Goal: Task Accomplishment & Management: Complete application form

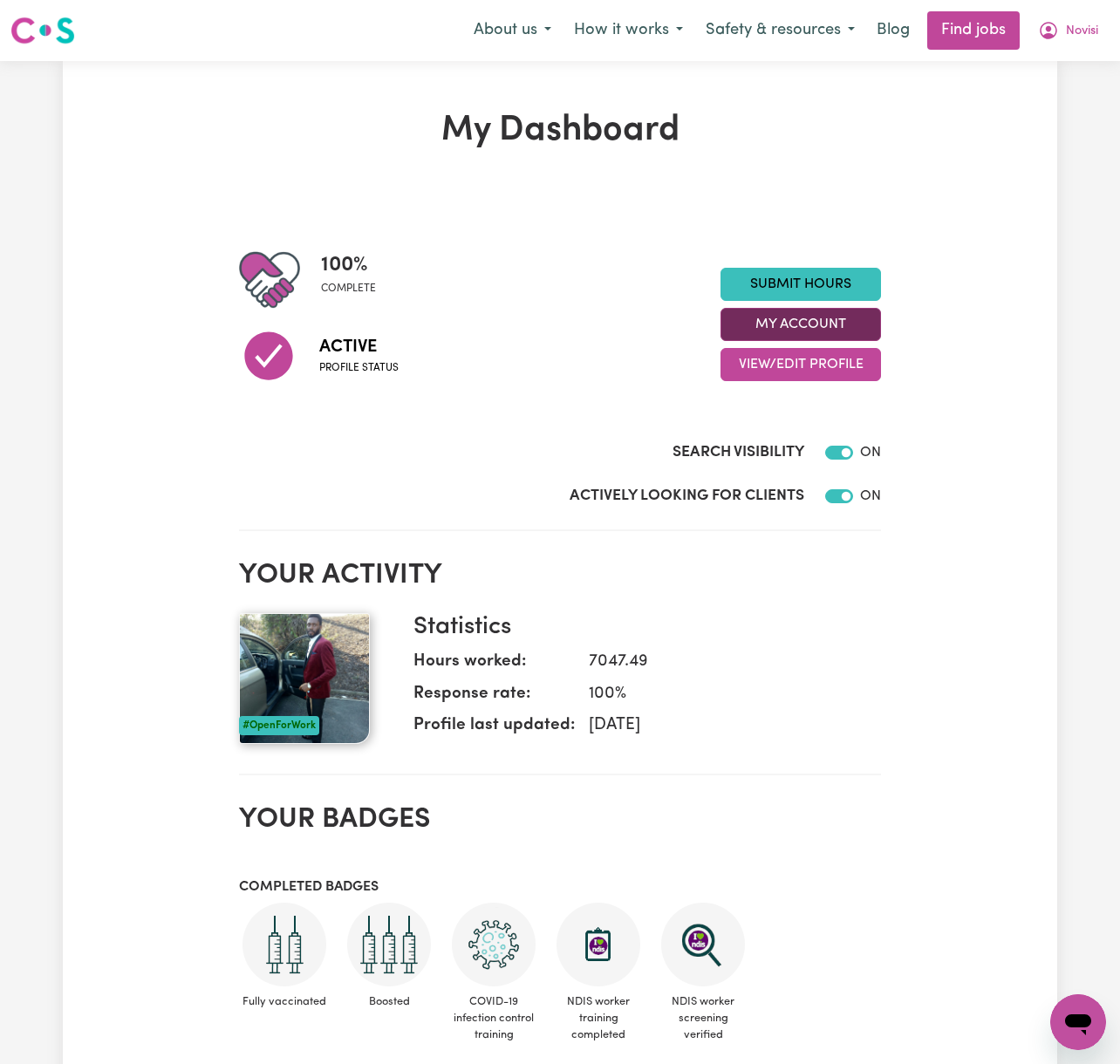
click at [841, 324] on button "My Account" at bounding box center [800, 324] width 160 height 33
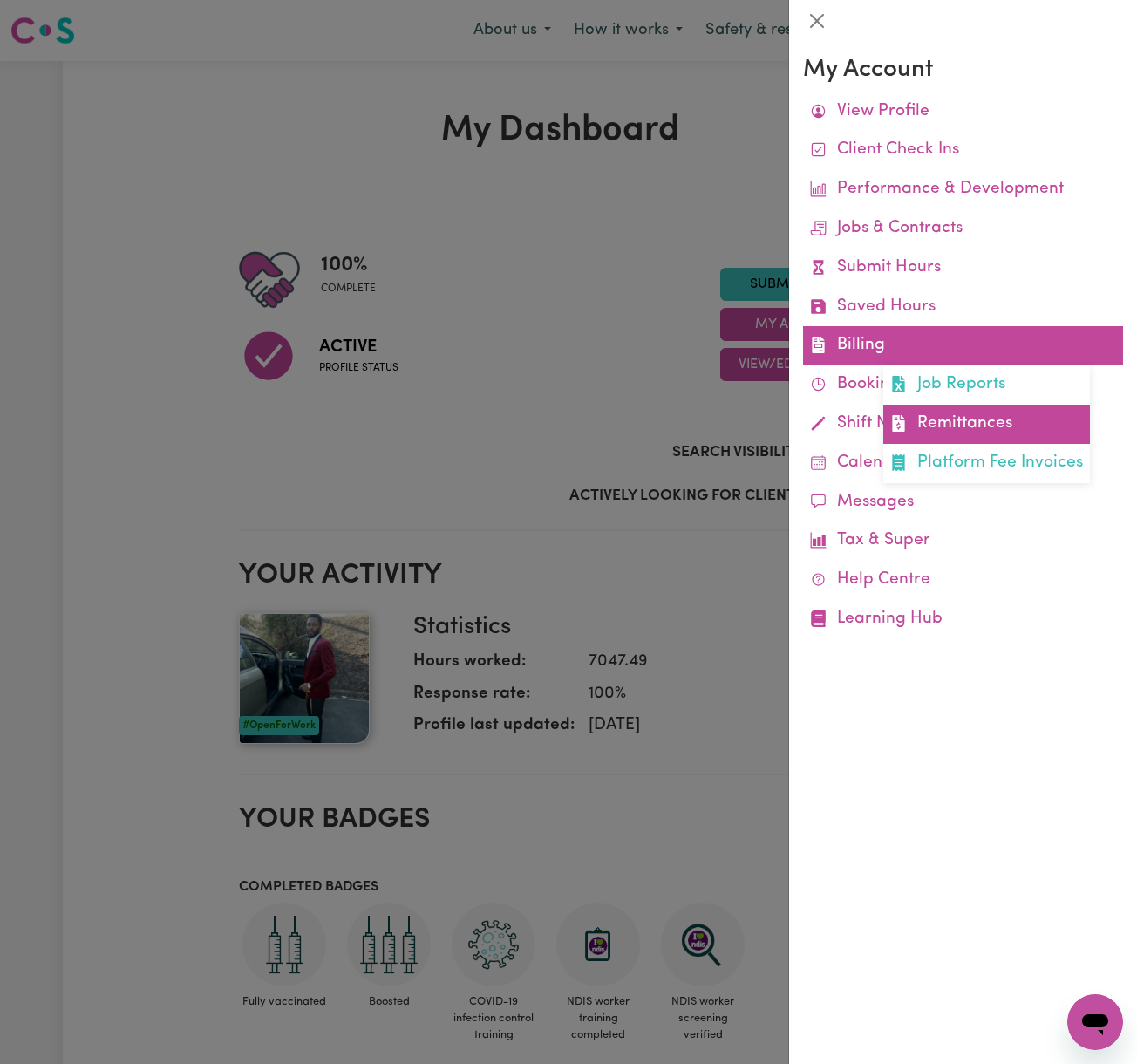
click at [957, 420] on link "Remittances" at bounding box center [987, 424] width 207 height 39
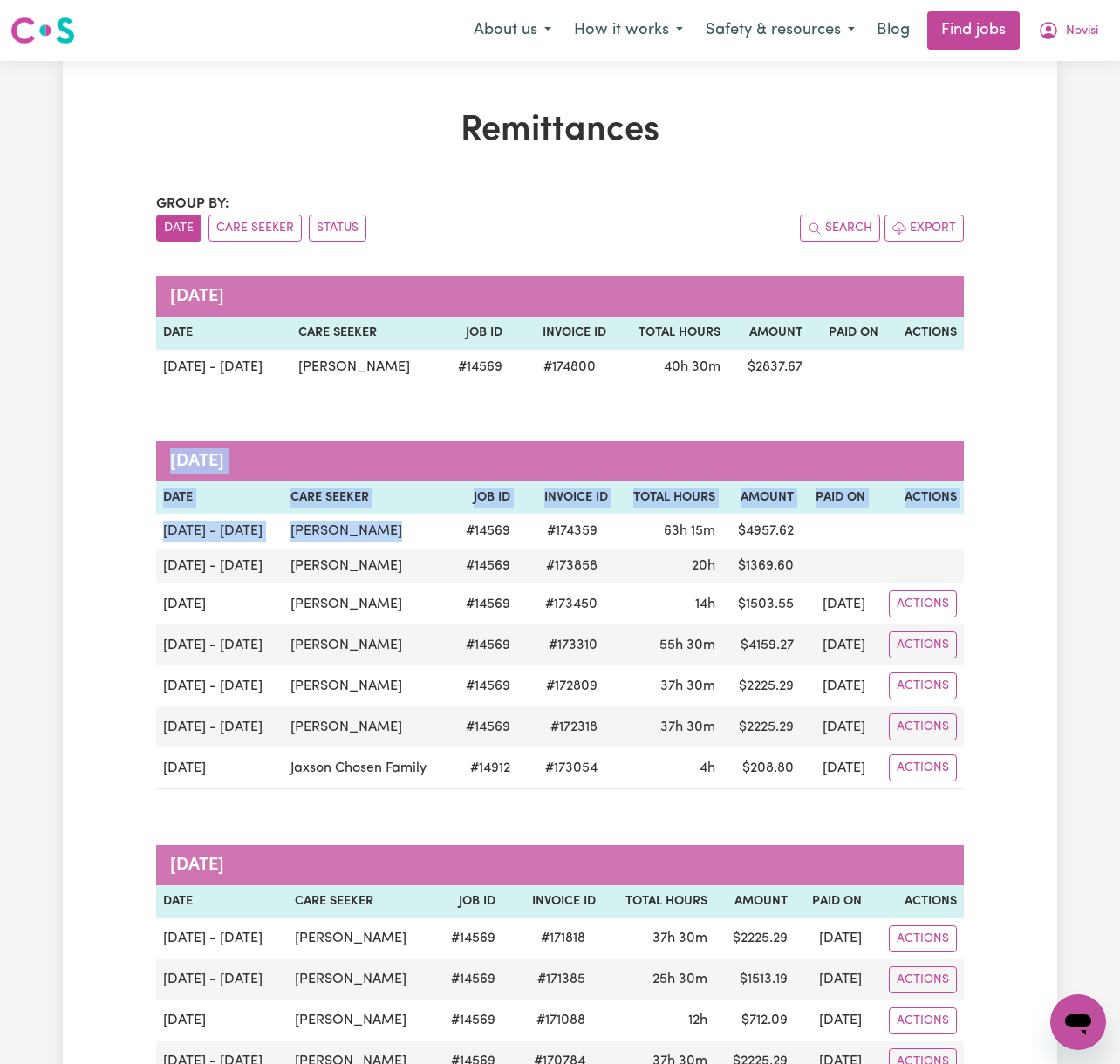
drag, startPoint x: 380, startPoint y: 533, endPoint x: 116, endPoint y: 543, distance: 264.2
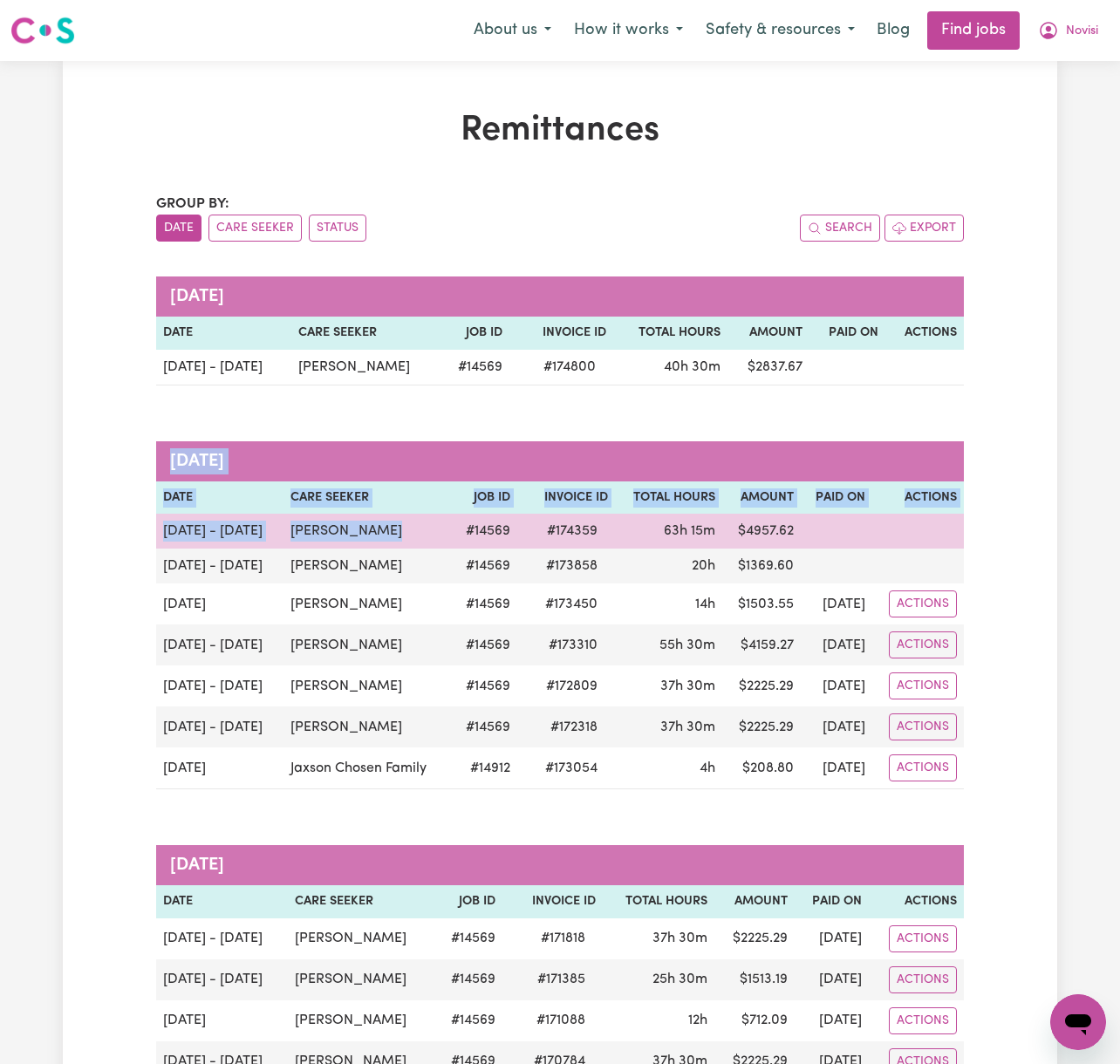
click at [389, 534] on td "[PERSON_NAME]" at bounding box center [368, 531] width 169 height 35
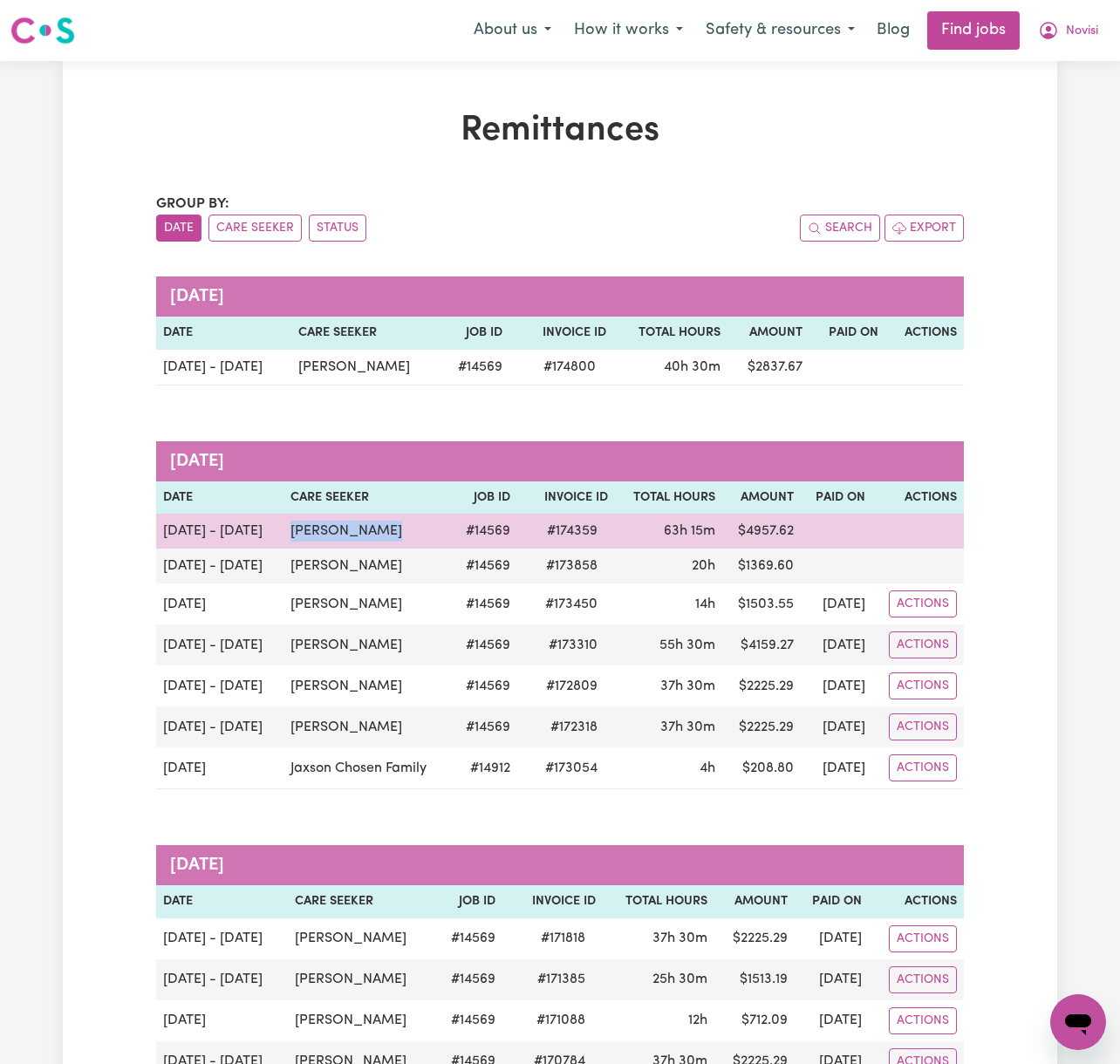
drag, startPoint x: 389, startPoint y: 534, endPoint x: 286, endPoint y: 532, distance: 103.0
click at [286, 532] on td "[PERSON_NAME]" at bounding box center [368, 531] width 169 height 35
copy td "[PERSON_NAME]"
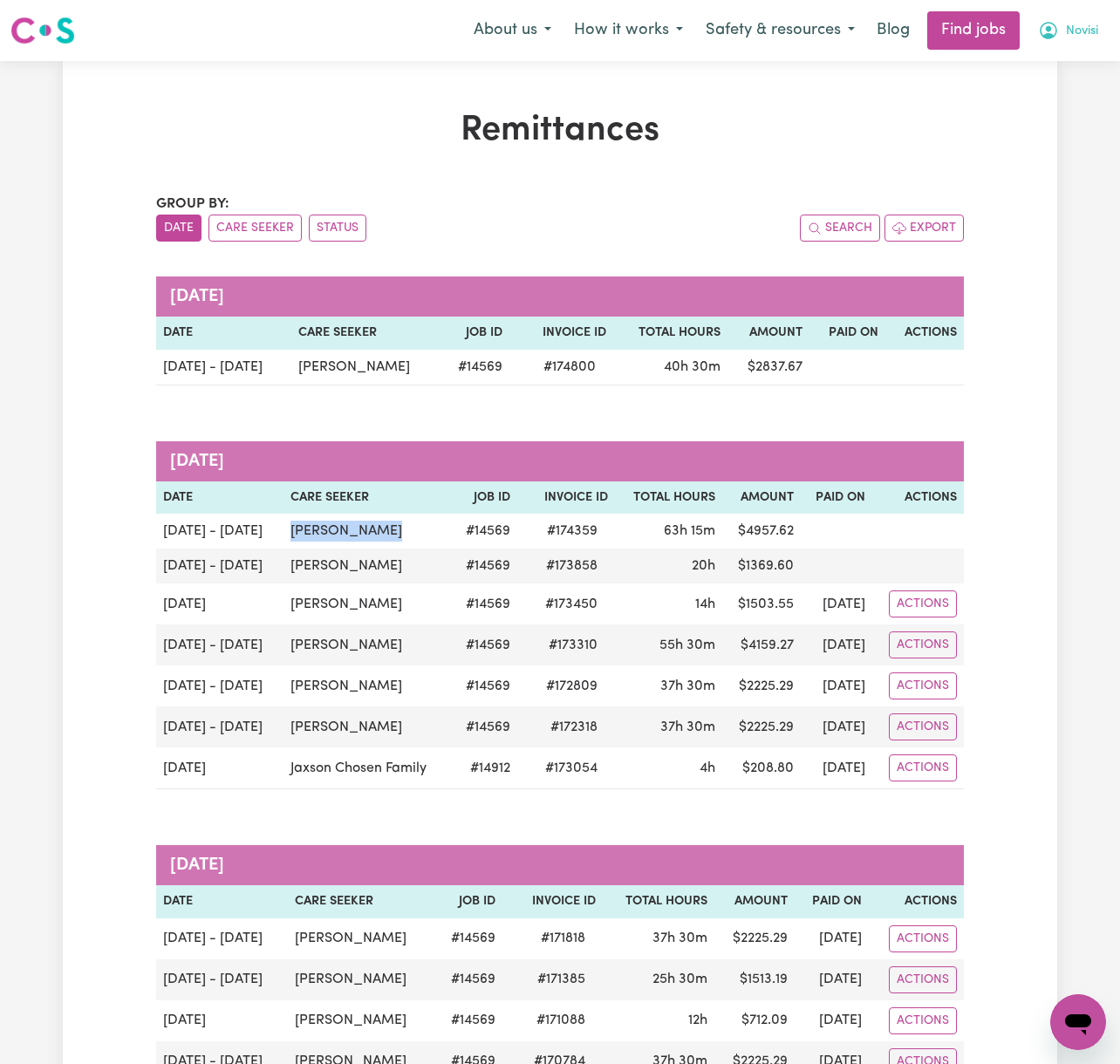
click at [1086, 35] on span "Novisi" at bounding box center [1082, 31] width 32 height 19
click at [1075, 109] on link "My Dashboard" at bounding box center [1039, 99] width 137 height 33
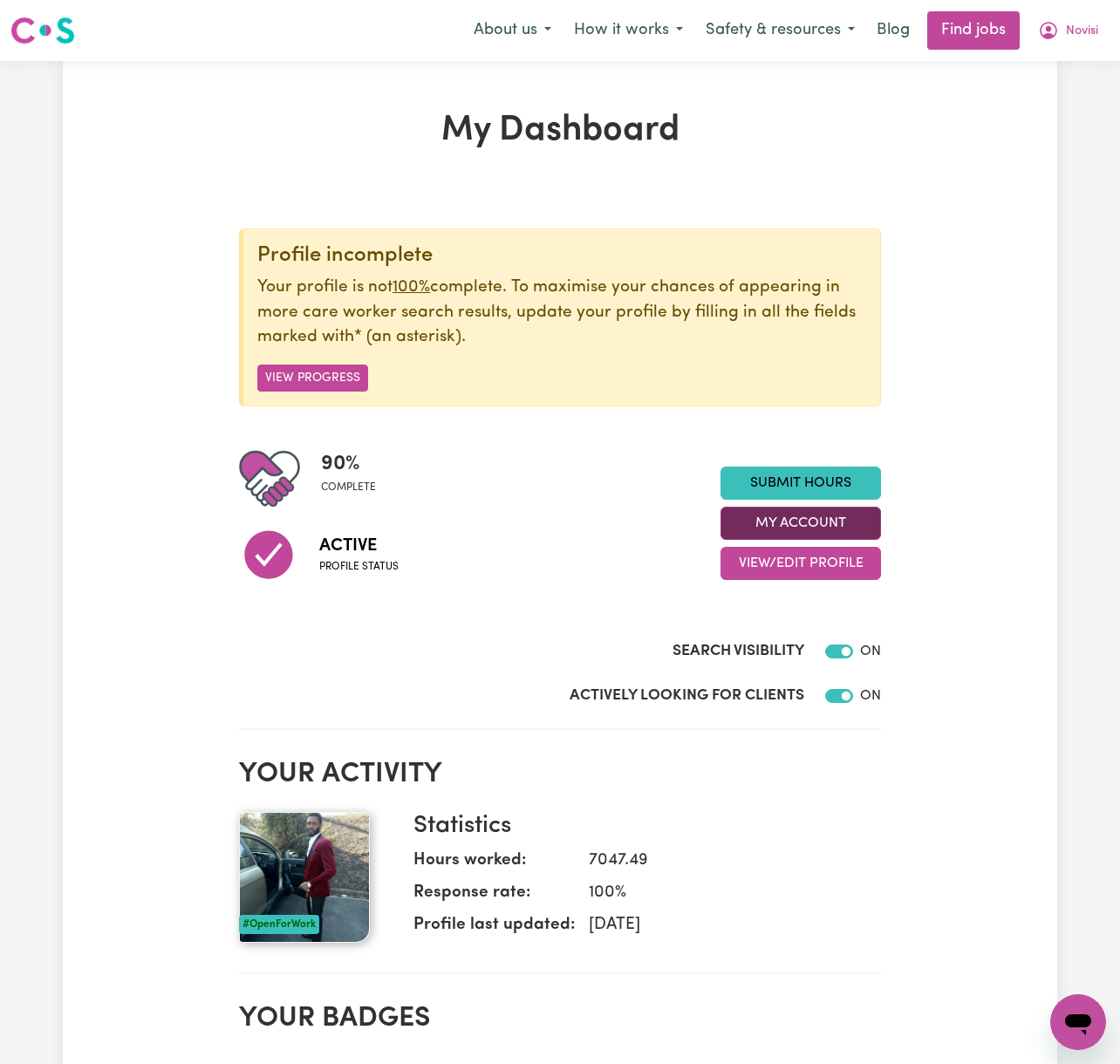
click at [844, 524] on button "My Account" at bounding box center [800, 523] width 160 height 33
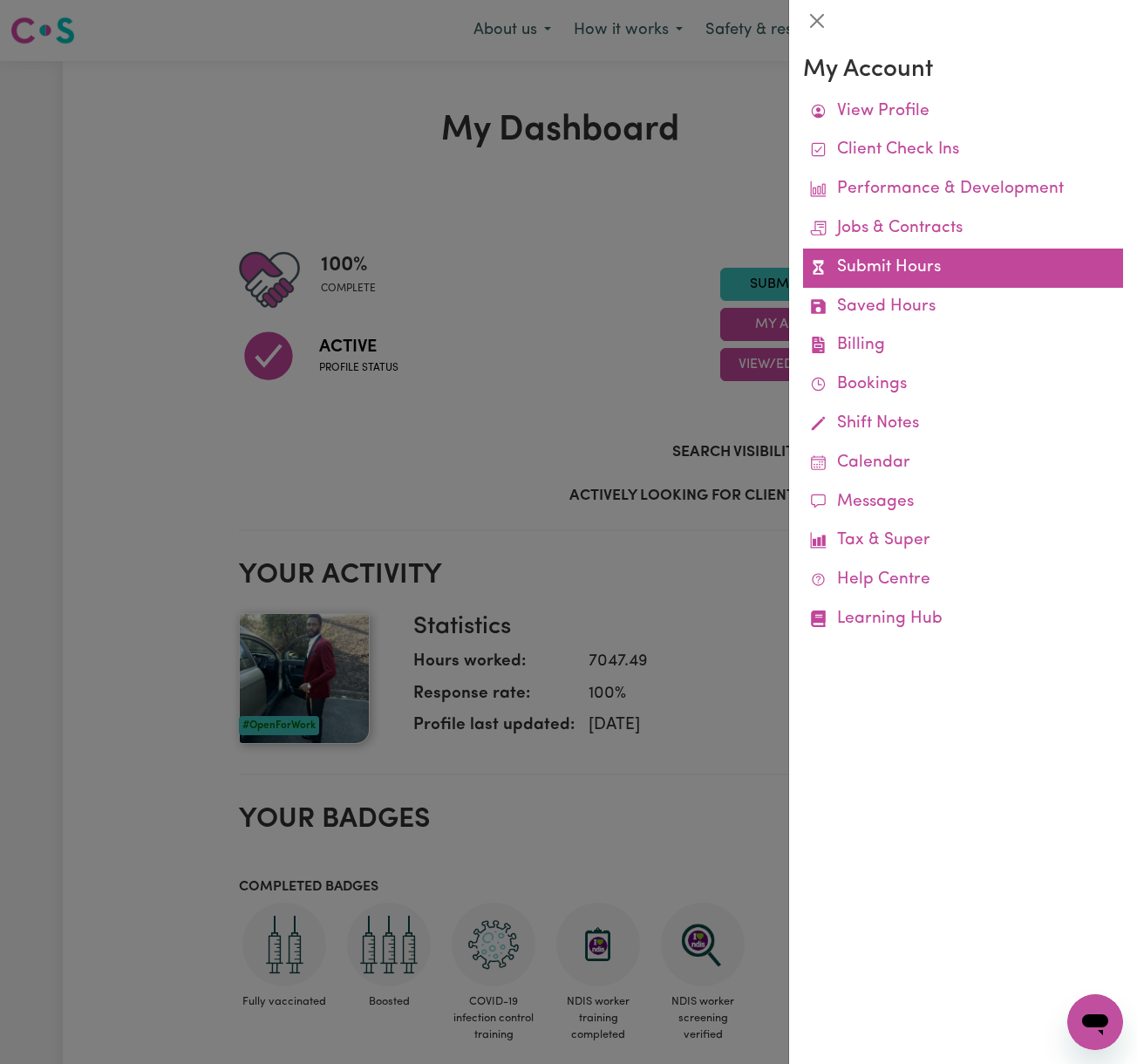
click at [944, 278] on link "Submit Hours" at bounding box center [964, 267] width 320 height 39
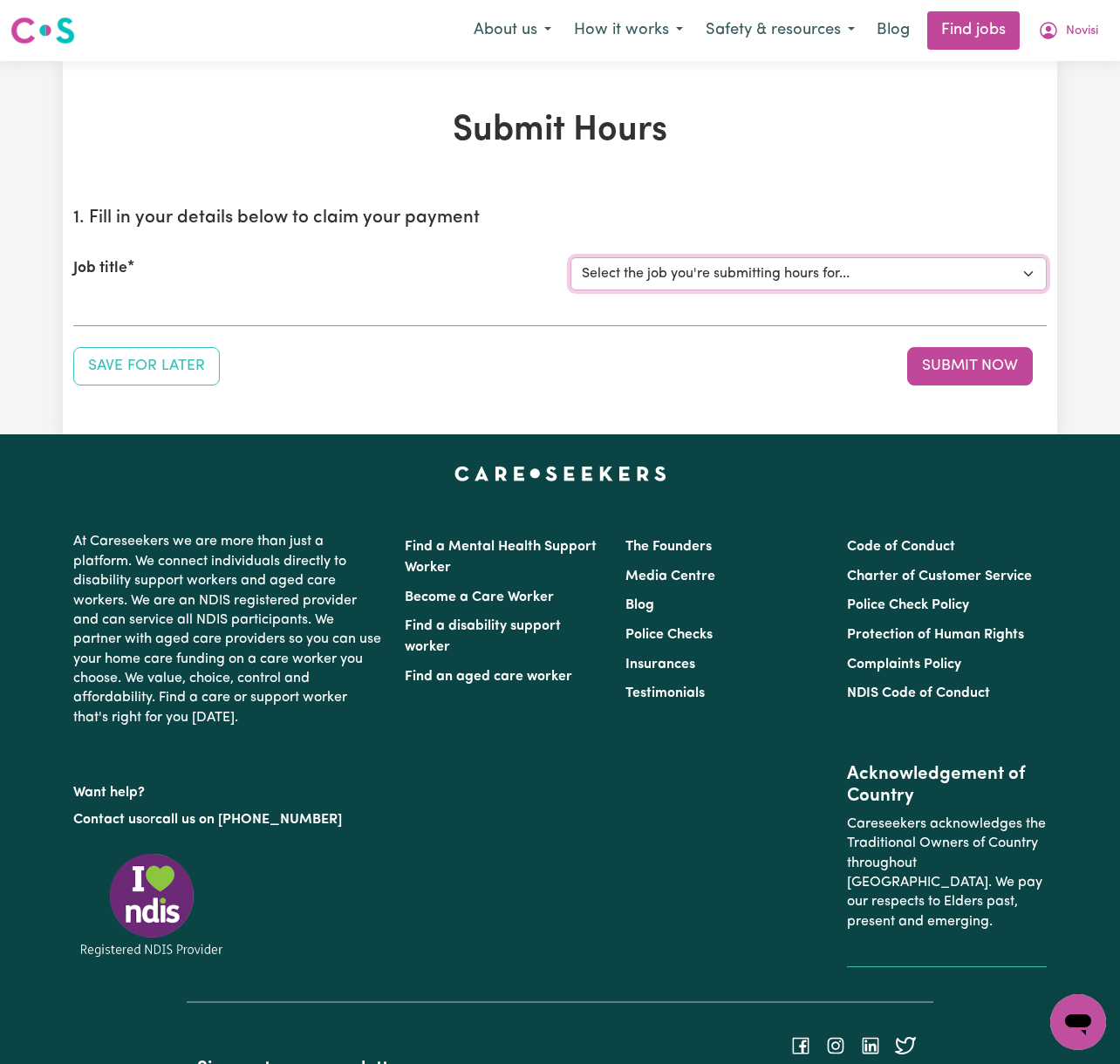
click at [901, 269] on select "Select the job you're submitting hours for... [Jaxson Chosen Family ] Support W…" at bounding box center [808, 274] width 477 height 33
select select "14569"
click at [570, 258] on select "Select the job you're submitting hours for... [Jaxson Chosen Family ] Support W…" at bounding box center [808, 274] width 477 height 33
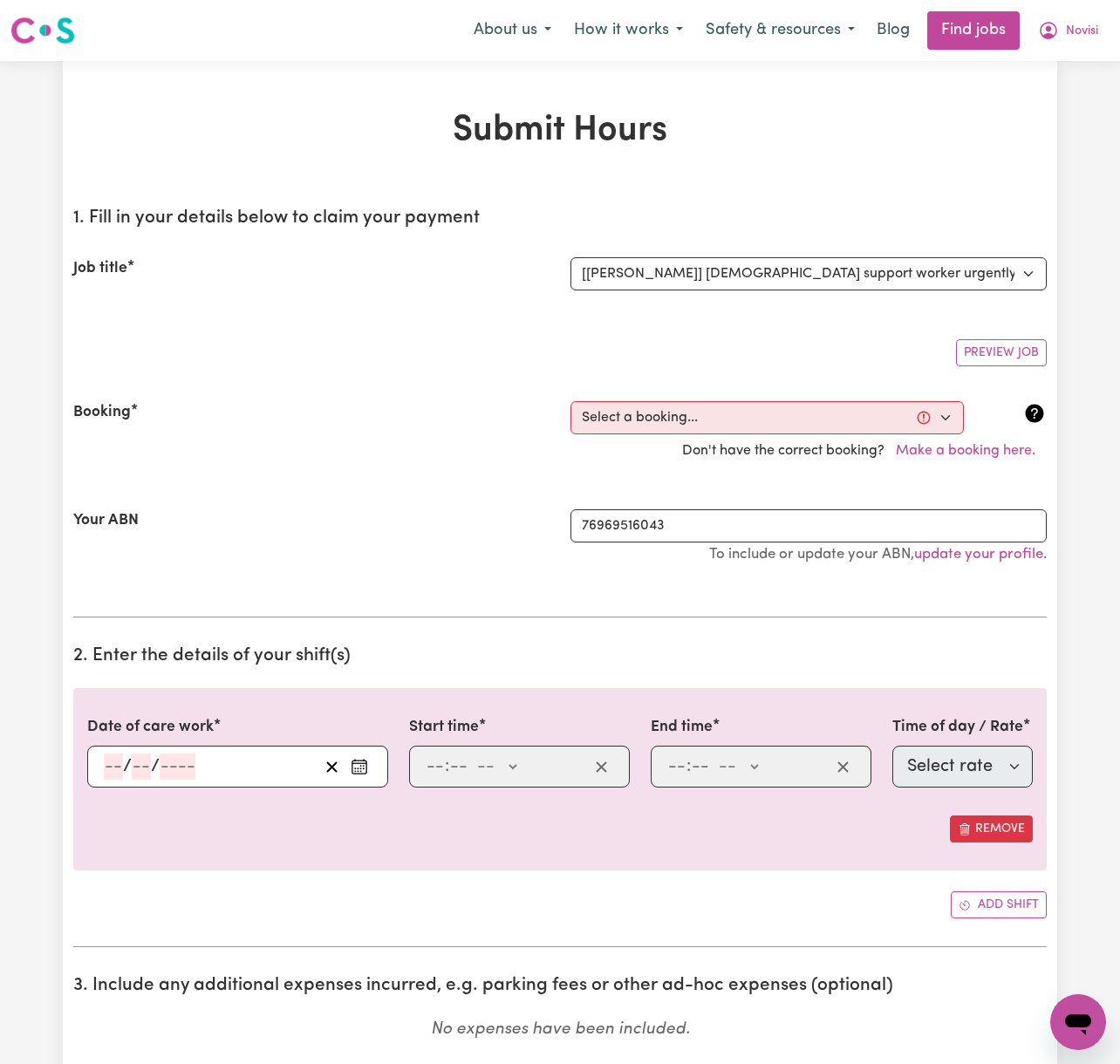
click at [378, 780] on div "/ /" at bounding box center [238, 766] width 301 height 42
click at [356, 771] on icon "Enter the date of care work" at bounding box center [359, 766] width 17 height 17
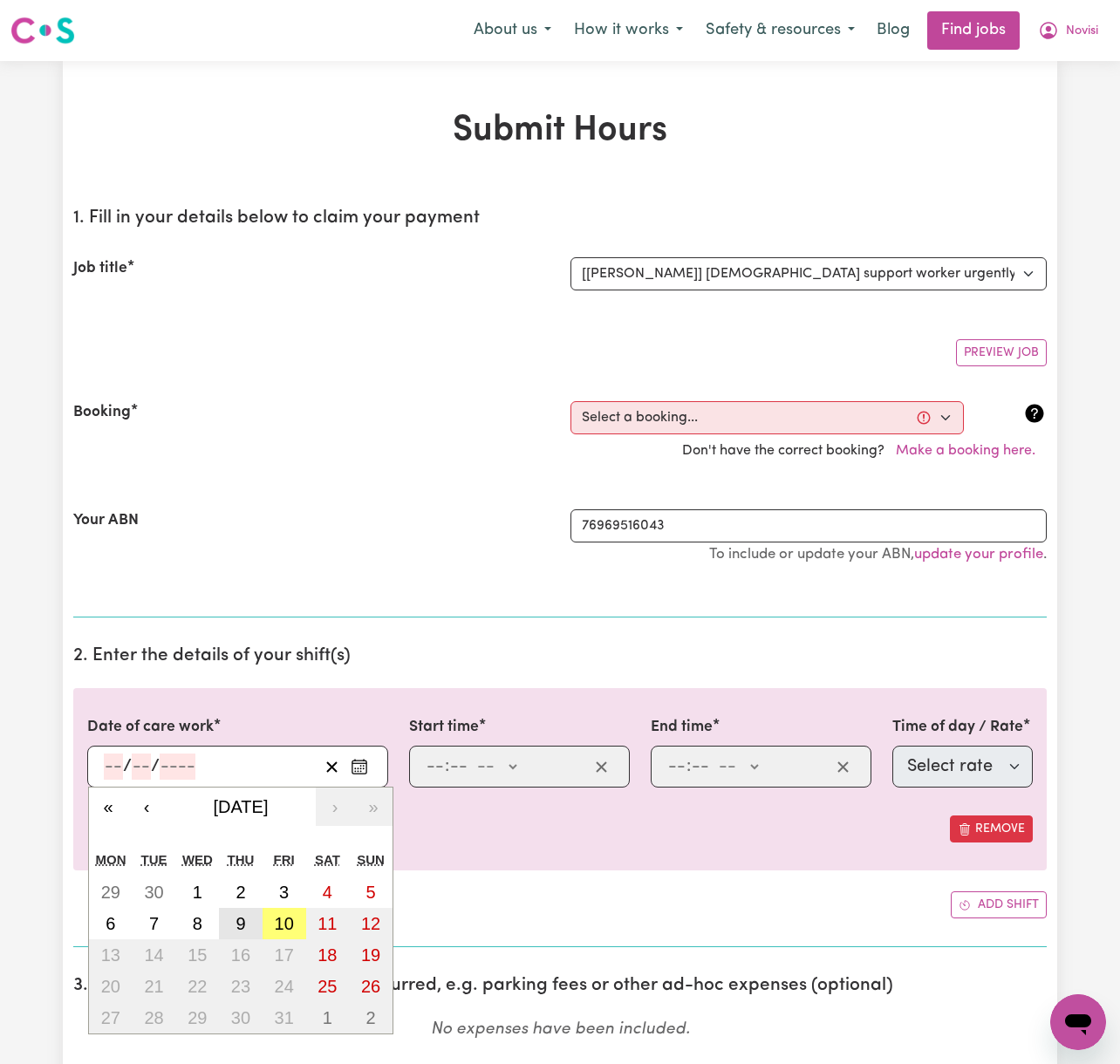
drag, startPoint x: 245, startPoint y: 927, endPoint x: 328, endPoint y: 902, distance: 86.7
click at [244, 927] on abbr "9" at bounding box center [241, 924] width 9 height 19
type input "[DATE]"
type input "9"
type input "10"
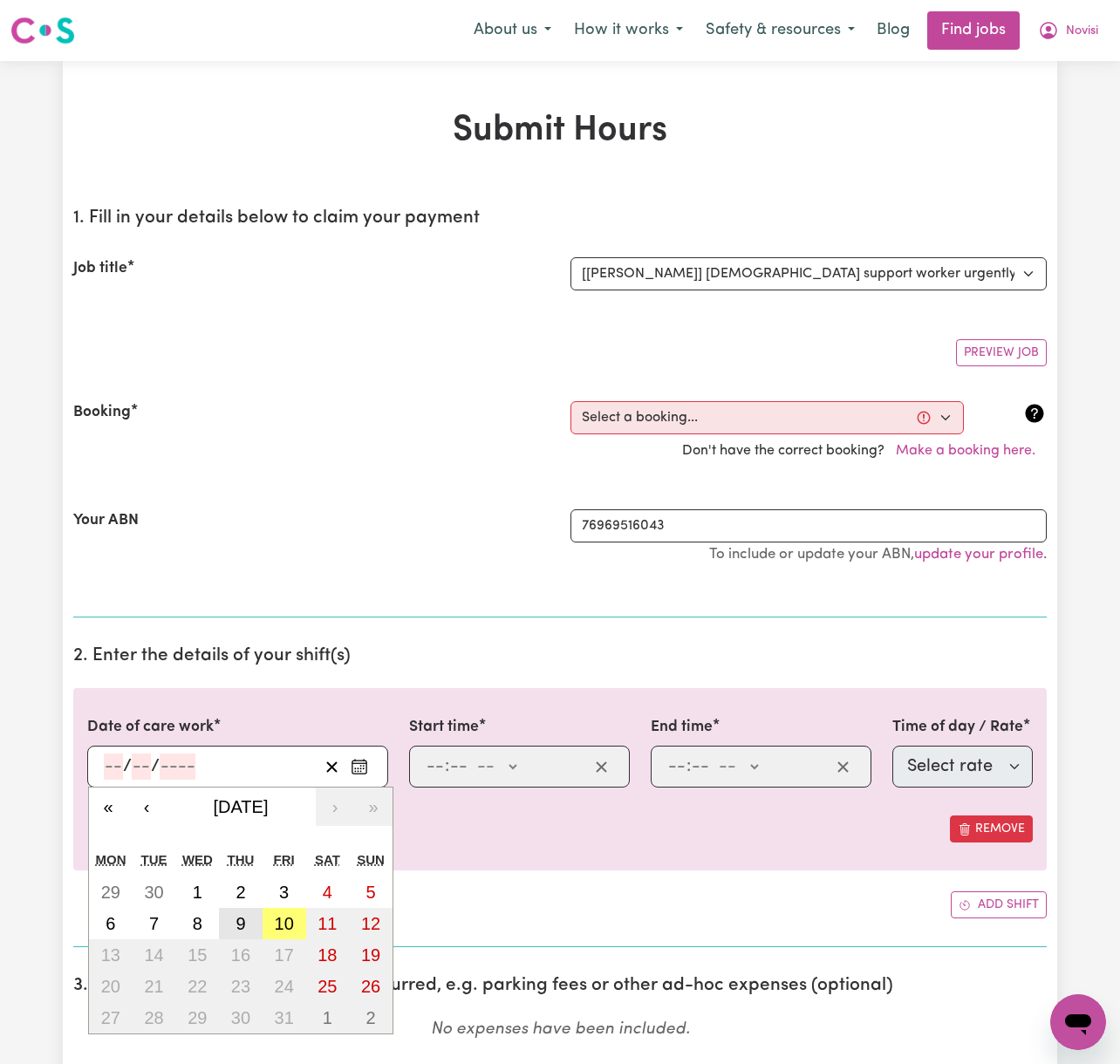
type input "2025"
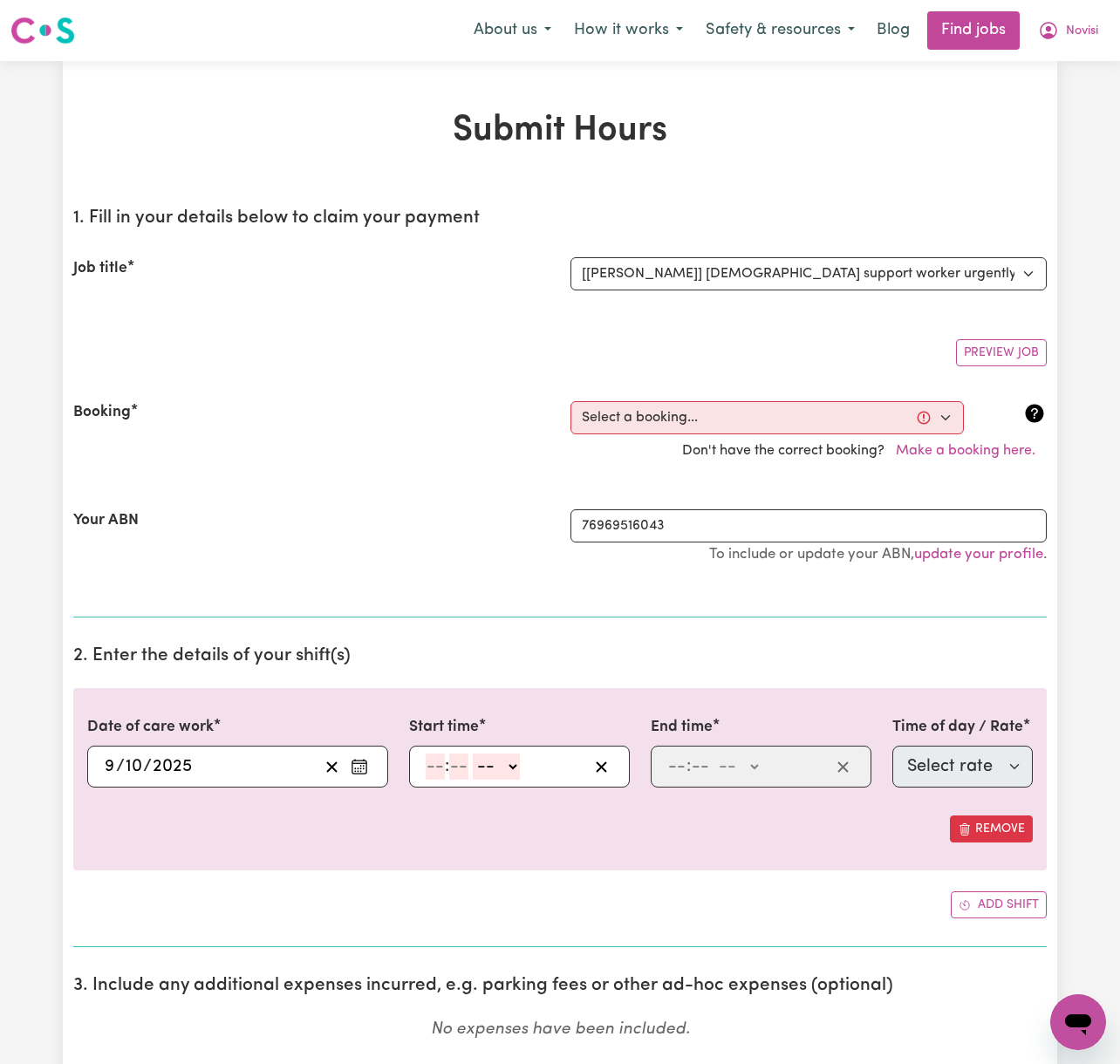
click at [437, 775] on input "number" at bounding box center [435, 766] width 19 height 27
type input "10"
type input "0"
click at [487, 768] on select "-- AM PM" at bounding box center [500, 766] width 47 height 27
select select "am"
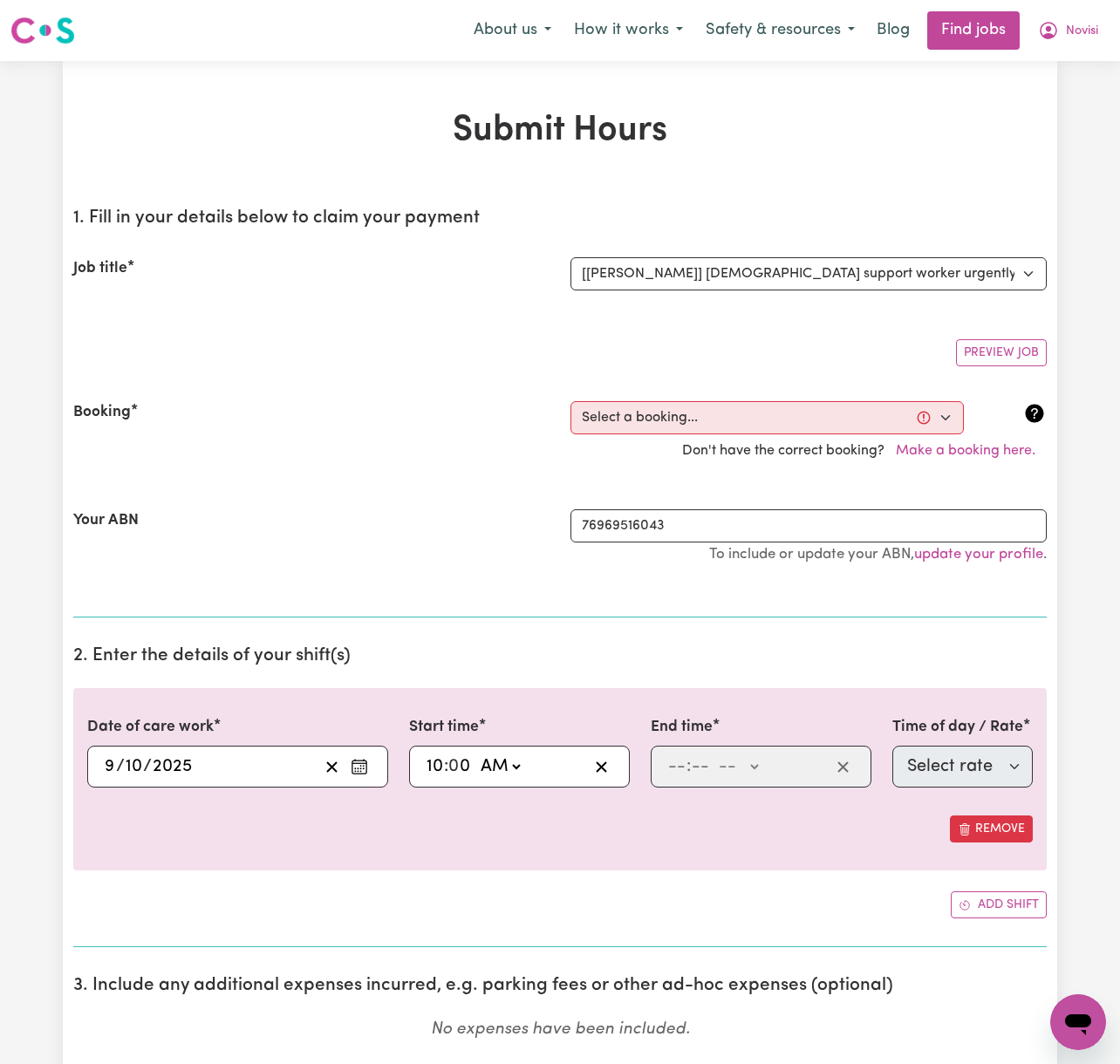
click at [478, 757] on select "-- AM PM" at bounding box center [500, 766] width 47 height 27
type input "10:00"
click at [677, 771] on input "number" at bounding box center [677, 766] width 19 height 27
type input "10"
type input "00"
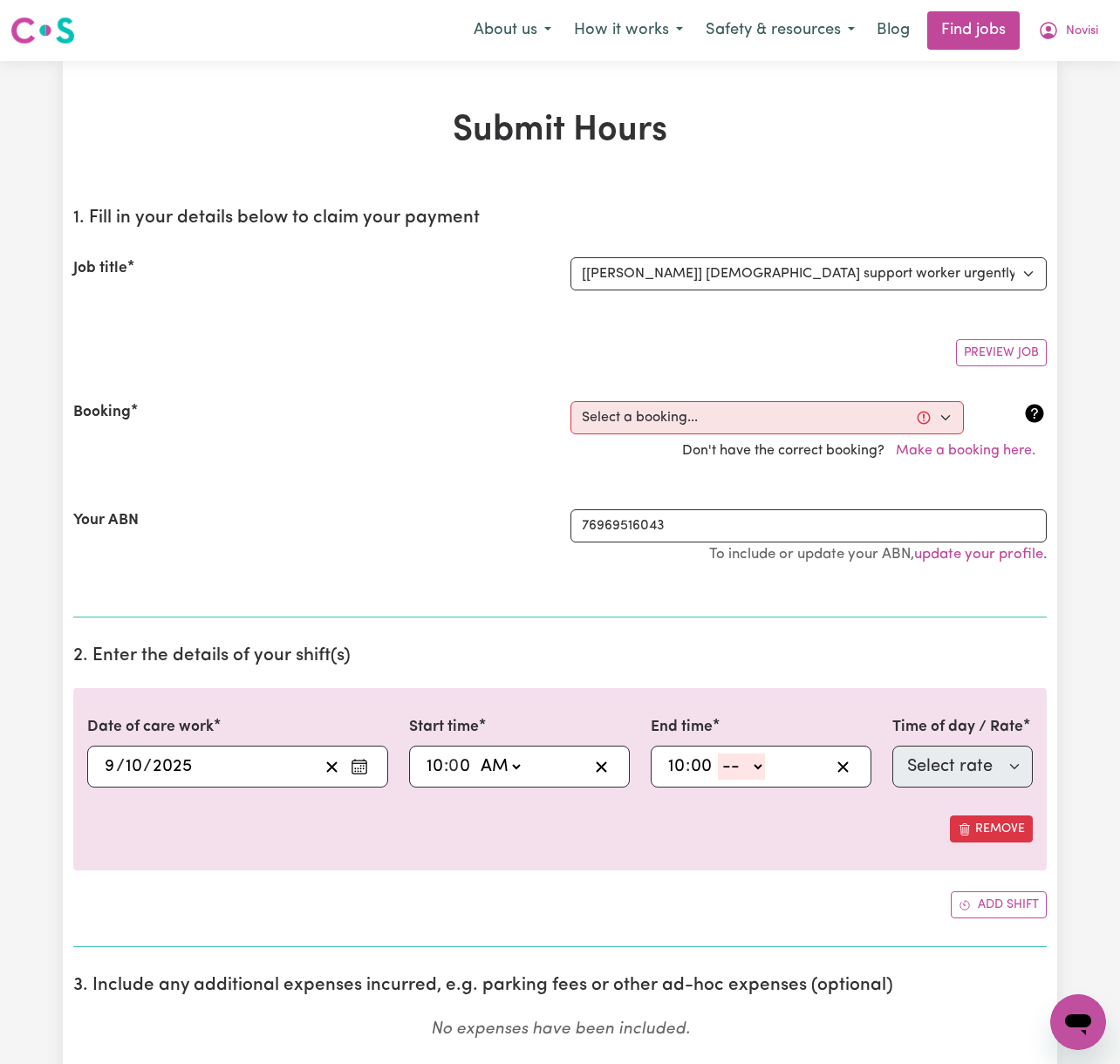
click at [736, 774] on select "-- AM PM" at bounding box center [742, 766] width 47 height 27
select select "am"
click at [719, 757] on select "-- AM PM" at bounding box center [742, 766] width 47 height 27
type input "10:00"
type input "0"
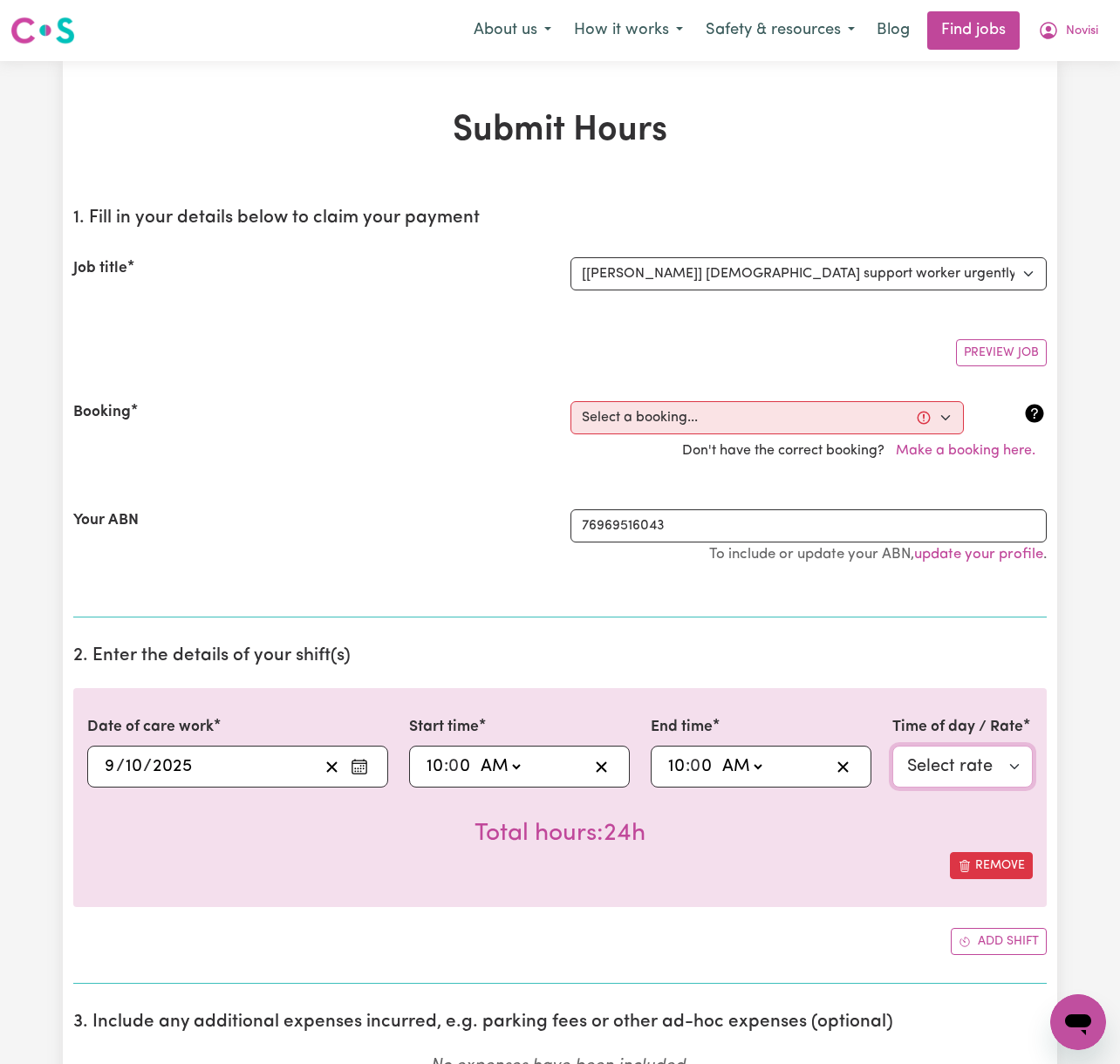
click at [970, 775] on select "Select rate $65.21 - Weekday Daytime - Assistance with Self Care Activities - S…" at bounding box center [963, 766] width 140 height 42
click at [601, 639] on section "2. Enter the details of your shift(s) Date of care work [DATE] [DATE] « ‹ [DATE…" at bounding box center [559, 807] width 973 height 352
click at [1014, 253] on div "Job title Select the job you're submitting hours for... [Jaxson Chosen Family ]…" at bounding box center [559, 273] width 973 height 75
click at [890, 429] on select "Select a booking... [DATE] 10:00pm to 11:00pm (RECURRING) [DATE] 08:00pm to 10:…" at bounding box center [767, 417] width 393 height 33
click at [886, 420] on select "Select a booking... [DATE] 10:00pm to 11:00pm (RECURRING) [DATE] 08:00pm to 10:…" at bounding box center [767, 417] width 393 height 33
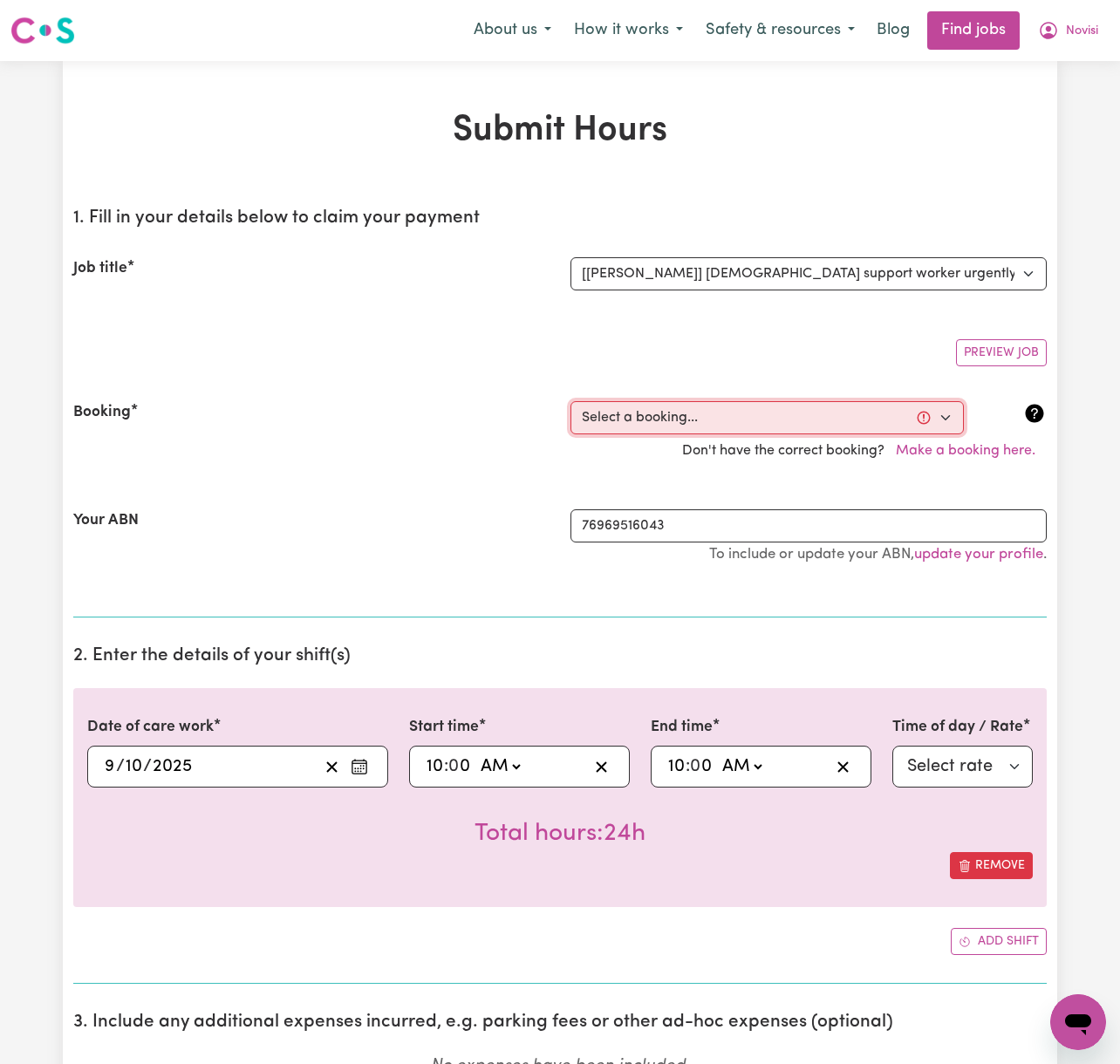
select select "363864"
click at [570, 402] on select "Select a booking... [DATE] 10:00pm to 11:00pm (RECURRING) [DATE] 08:00pm to 10:…" at bounding box center [767, 417] width 393 height 33
select select "pm"
select select "38242"
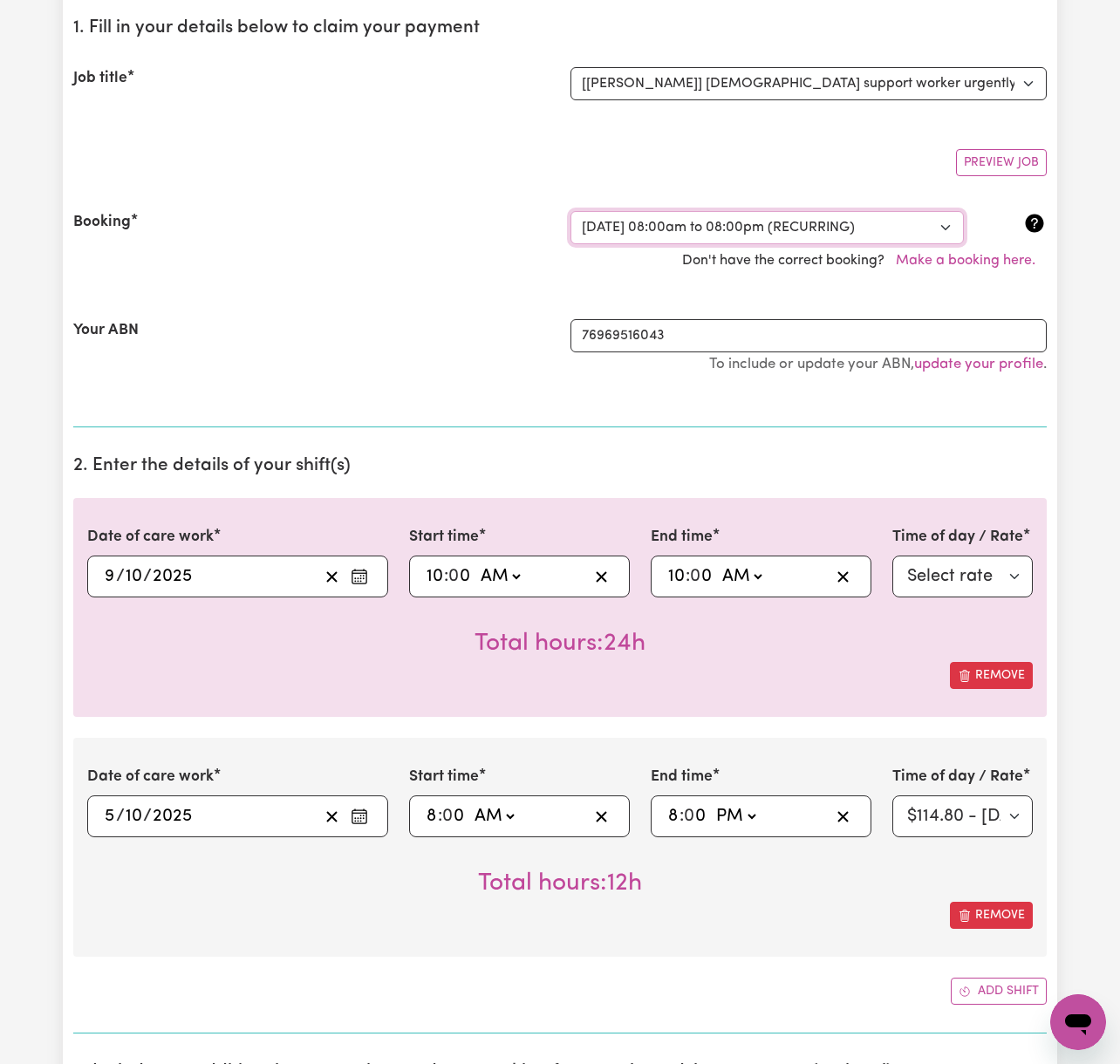
scroll to position [232, 0]
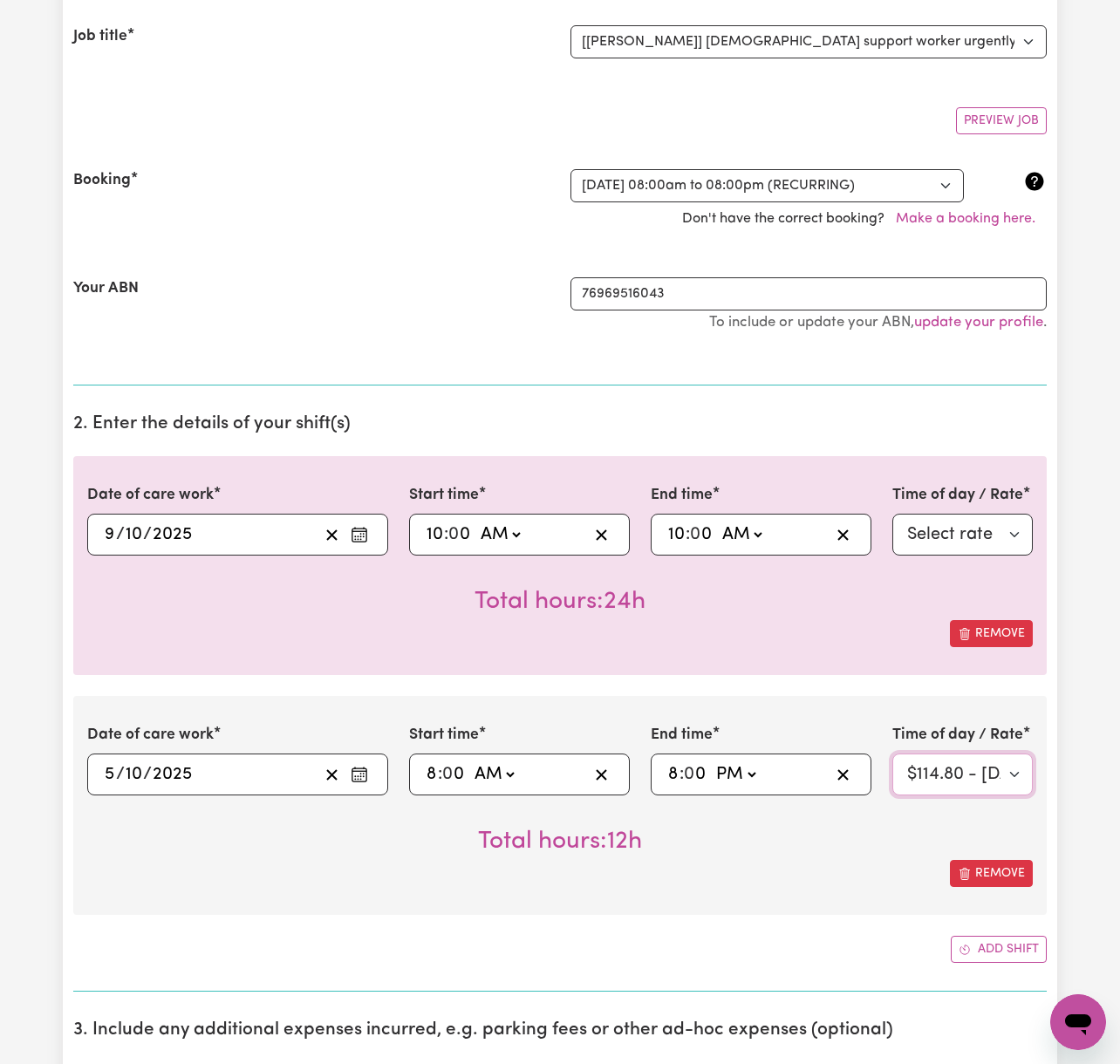
click at [953, 779] on select "Select rate $114.80 - [DATE] - Assistance with Self Care Activities - Standard …" at bounding box center [963, 774] width 140 height 42
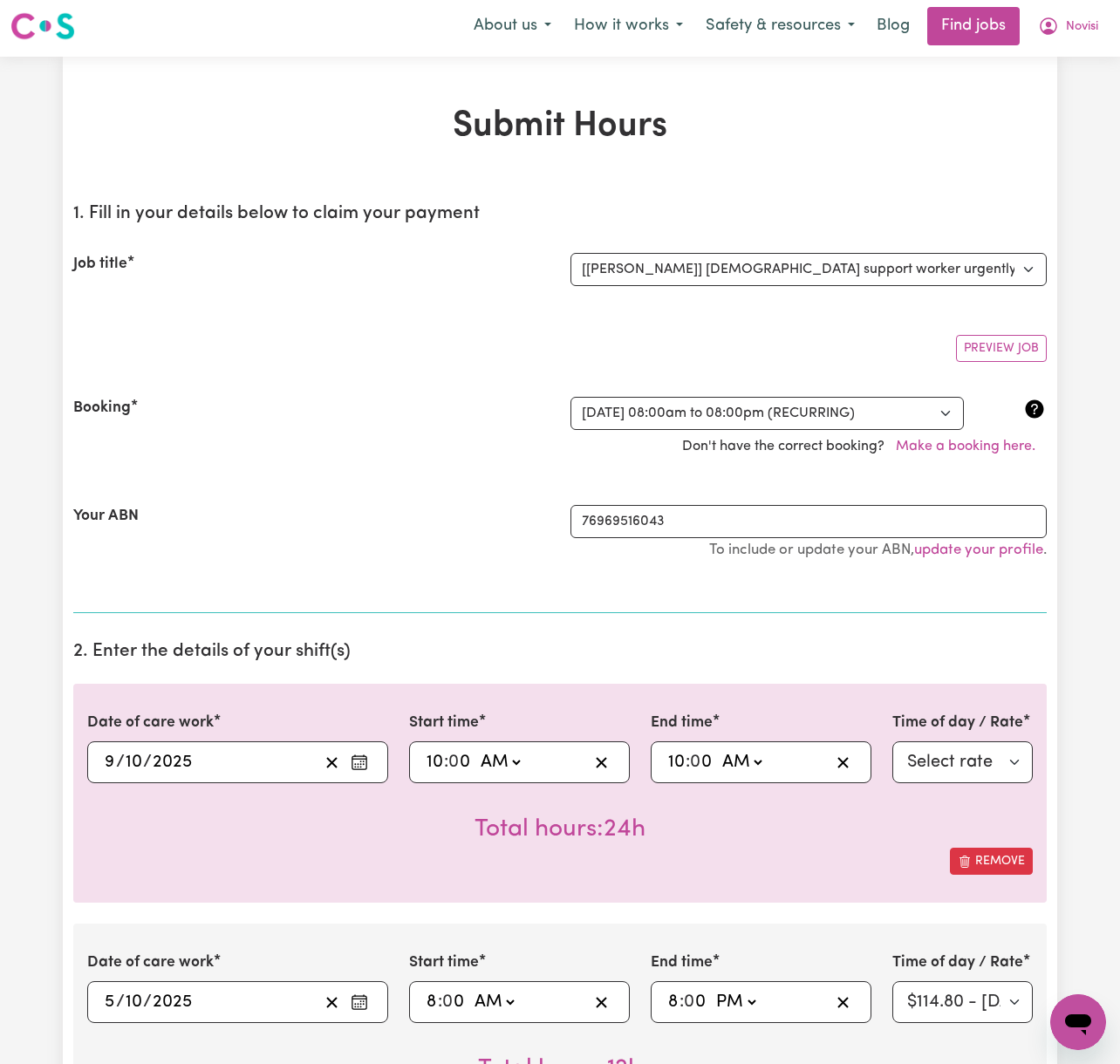
scroll to position [0, 0]
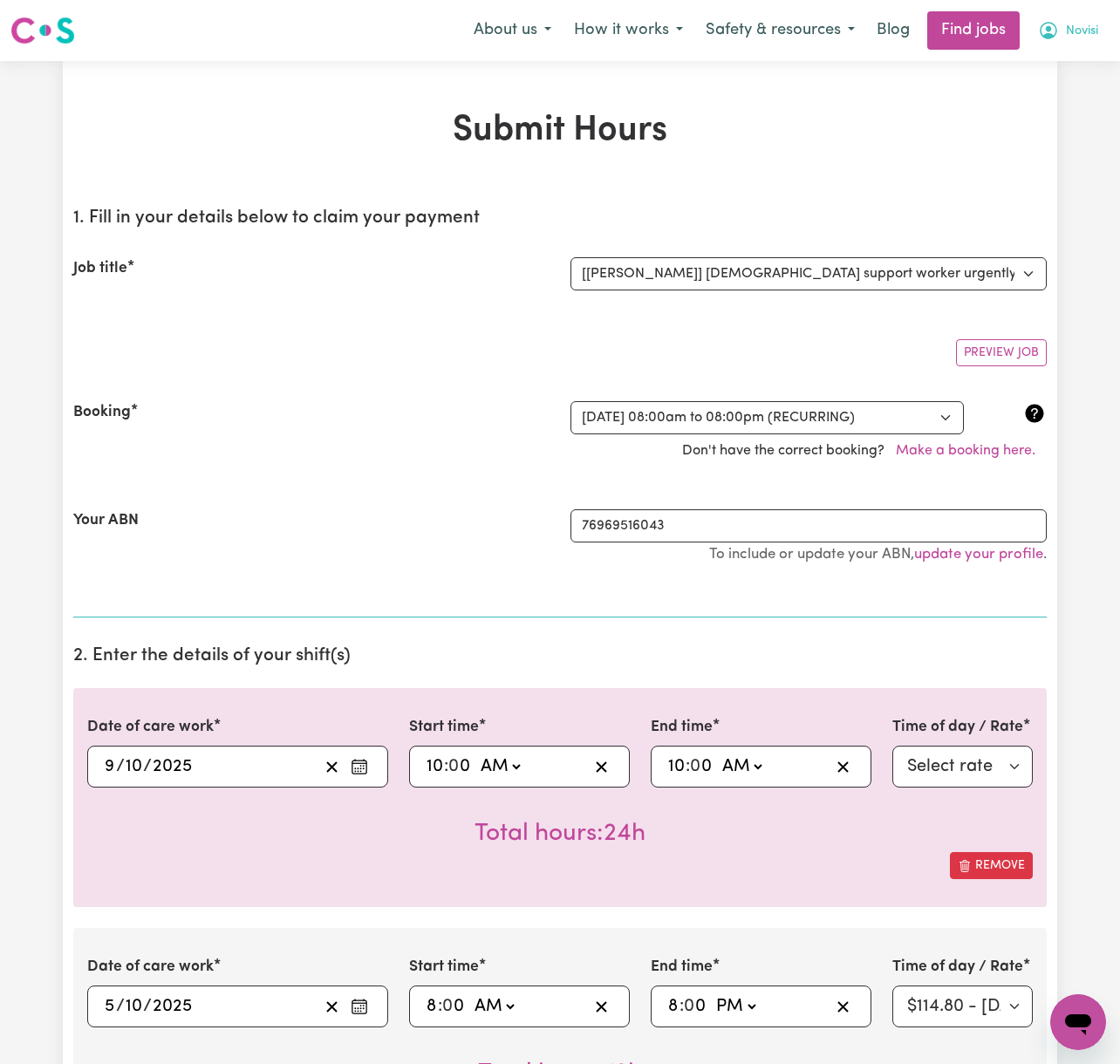
click at [1085, 28] on span "Novisi" at bounding box center [1082, 31] width 32 height 19
click at [1065, 98] on link "My Dashboard" at bounding box center [1039, 99] width 137 height 33
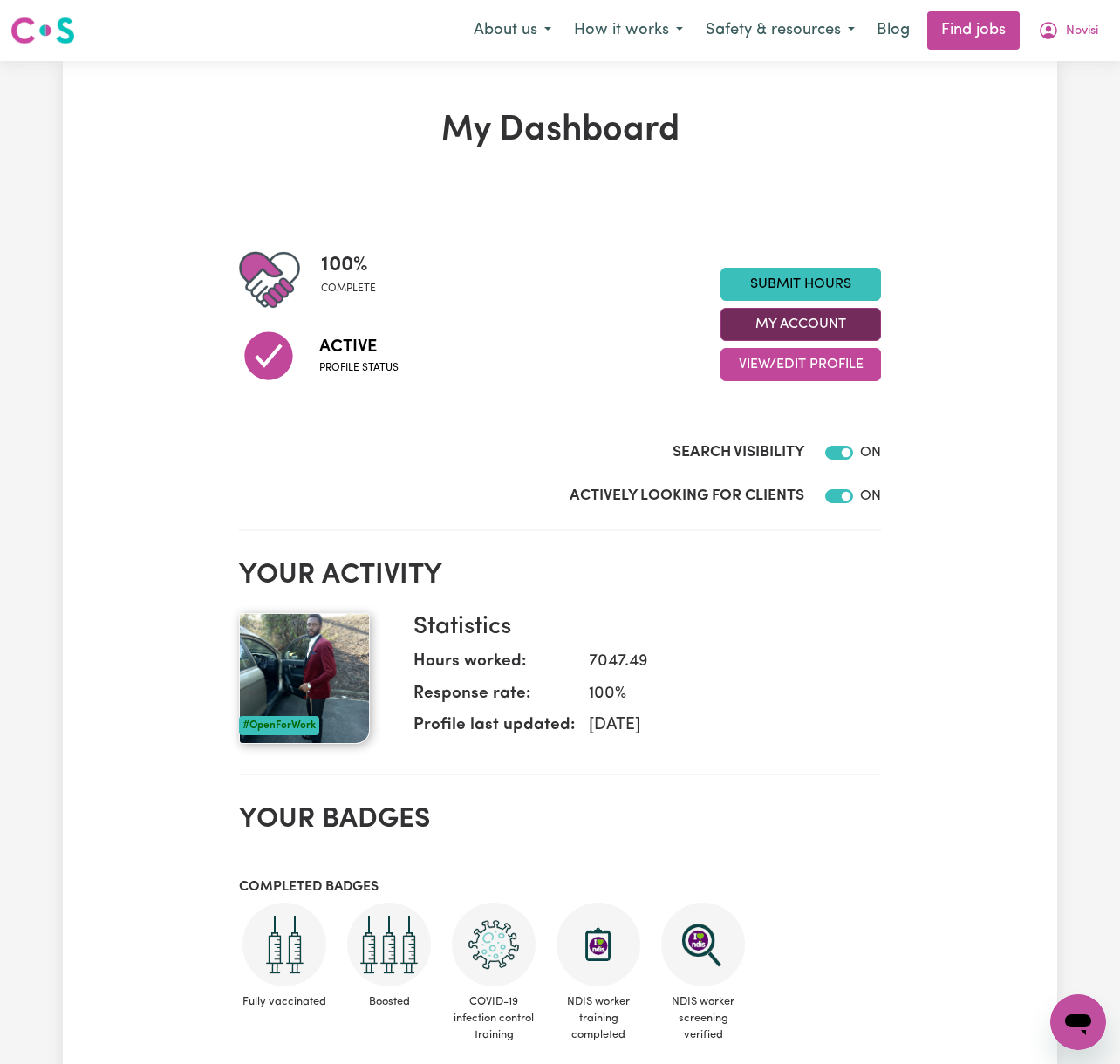
click at [839, 330] on button "My Account" at bounding box center [800, 324] width 160 height 33
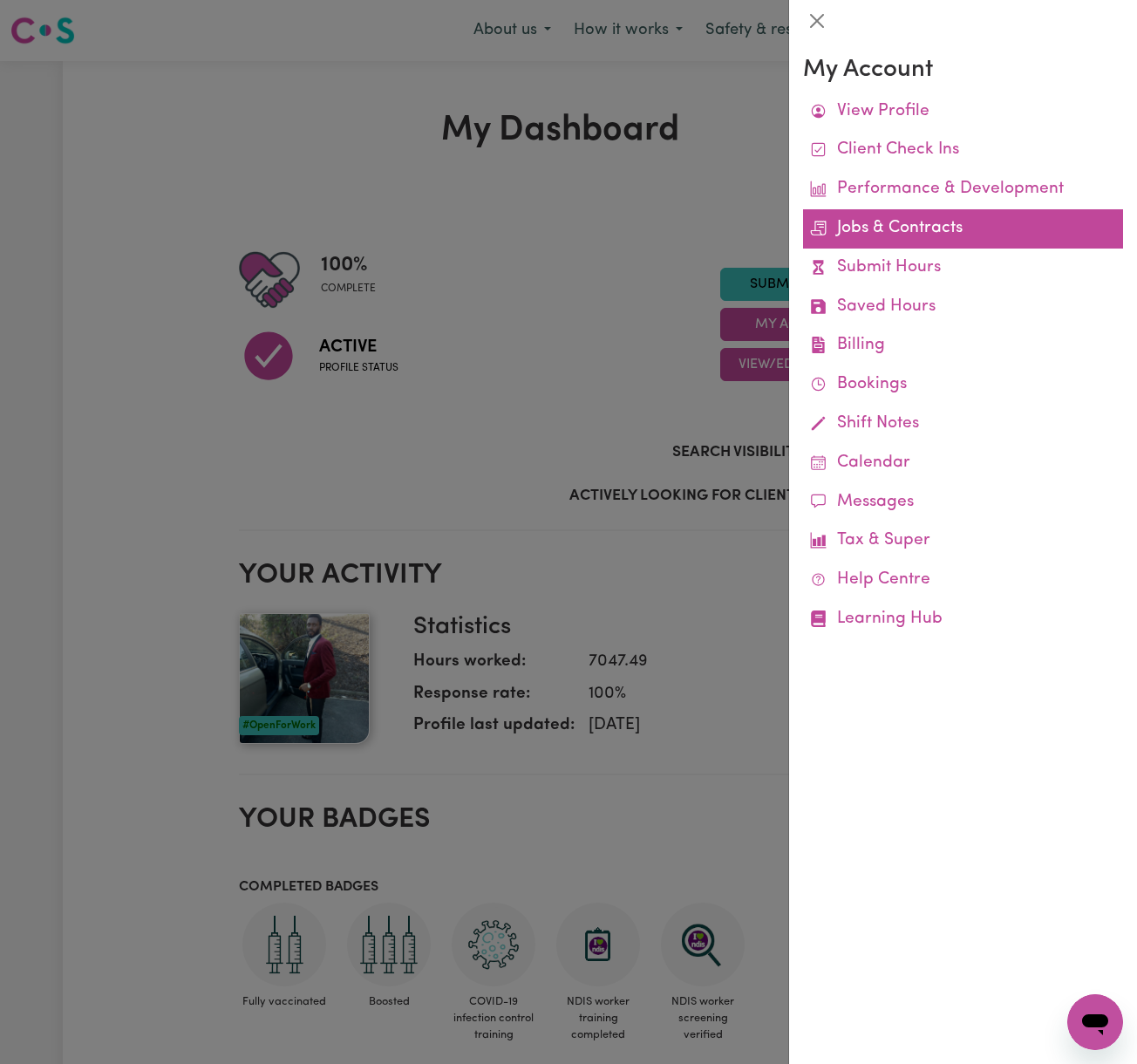
click at [904, 222] on link "Jobs & Contracts" at bounding box center [964, 228] width 320 height 39
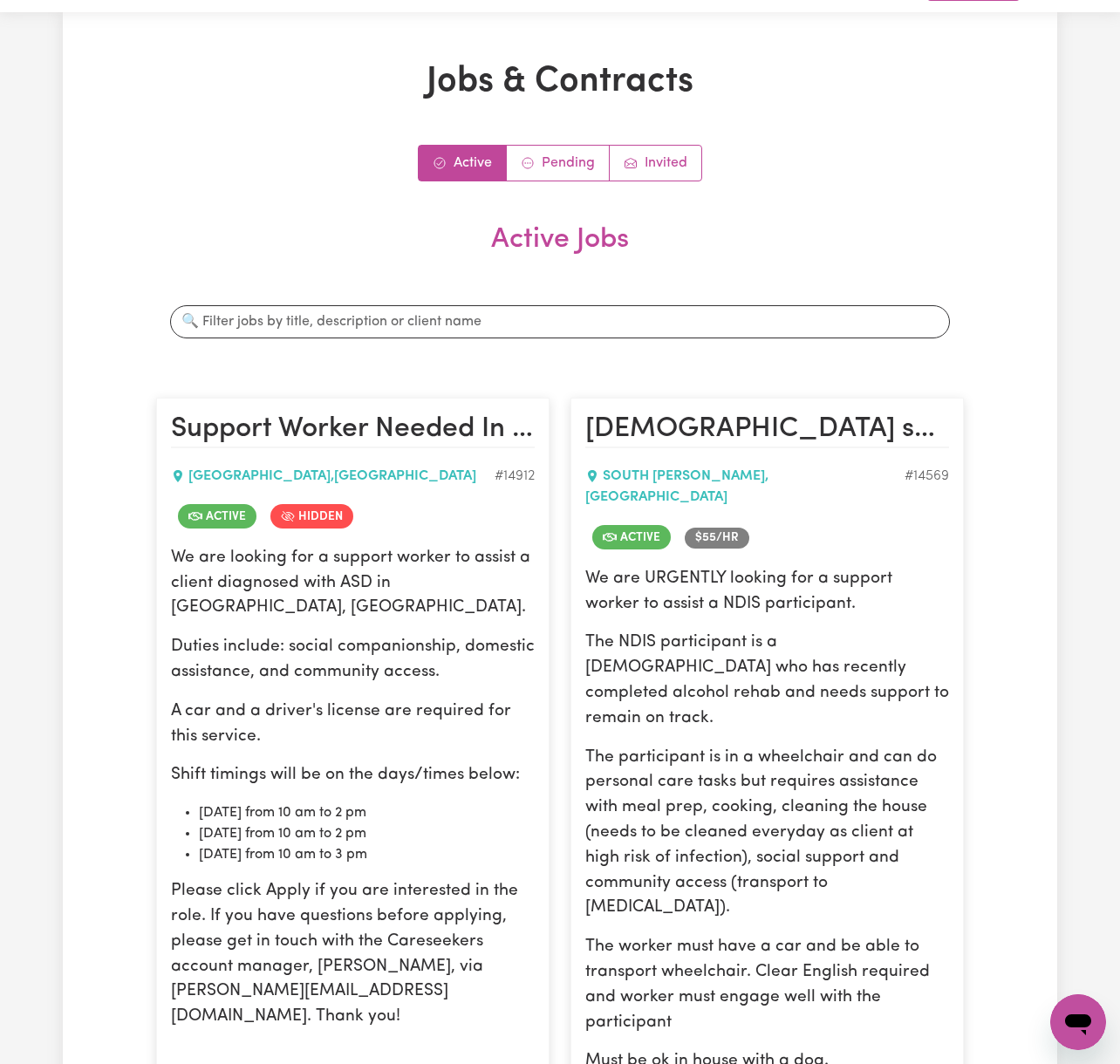
scroll to position [349, 0]
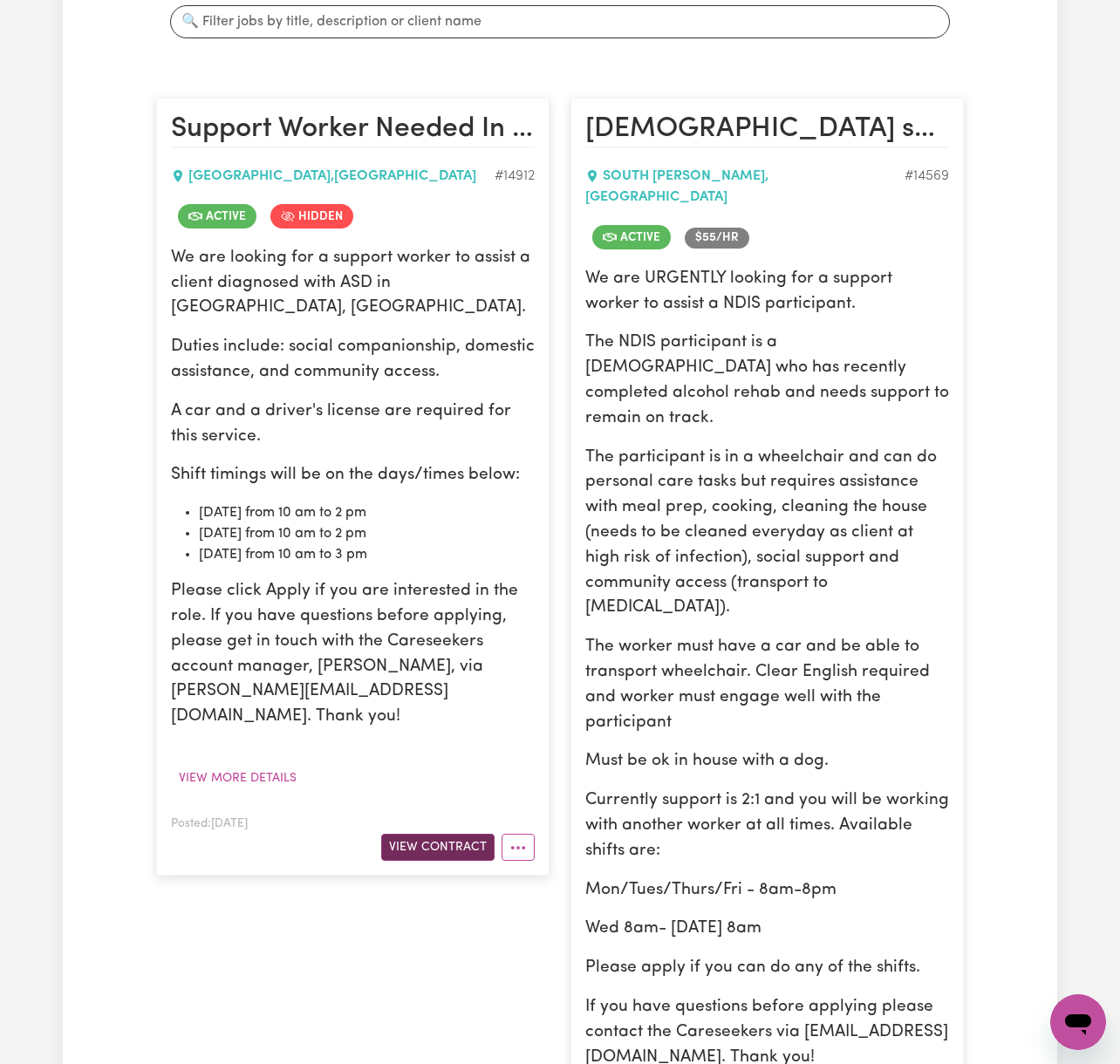
click at [467, 834] on button "View Contract" at bounding box center [438, 847] width 114 height 27
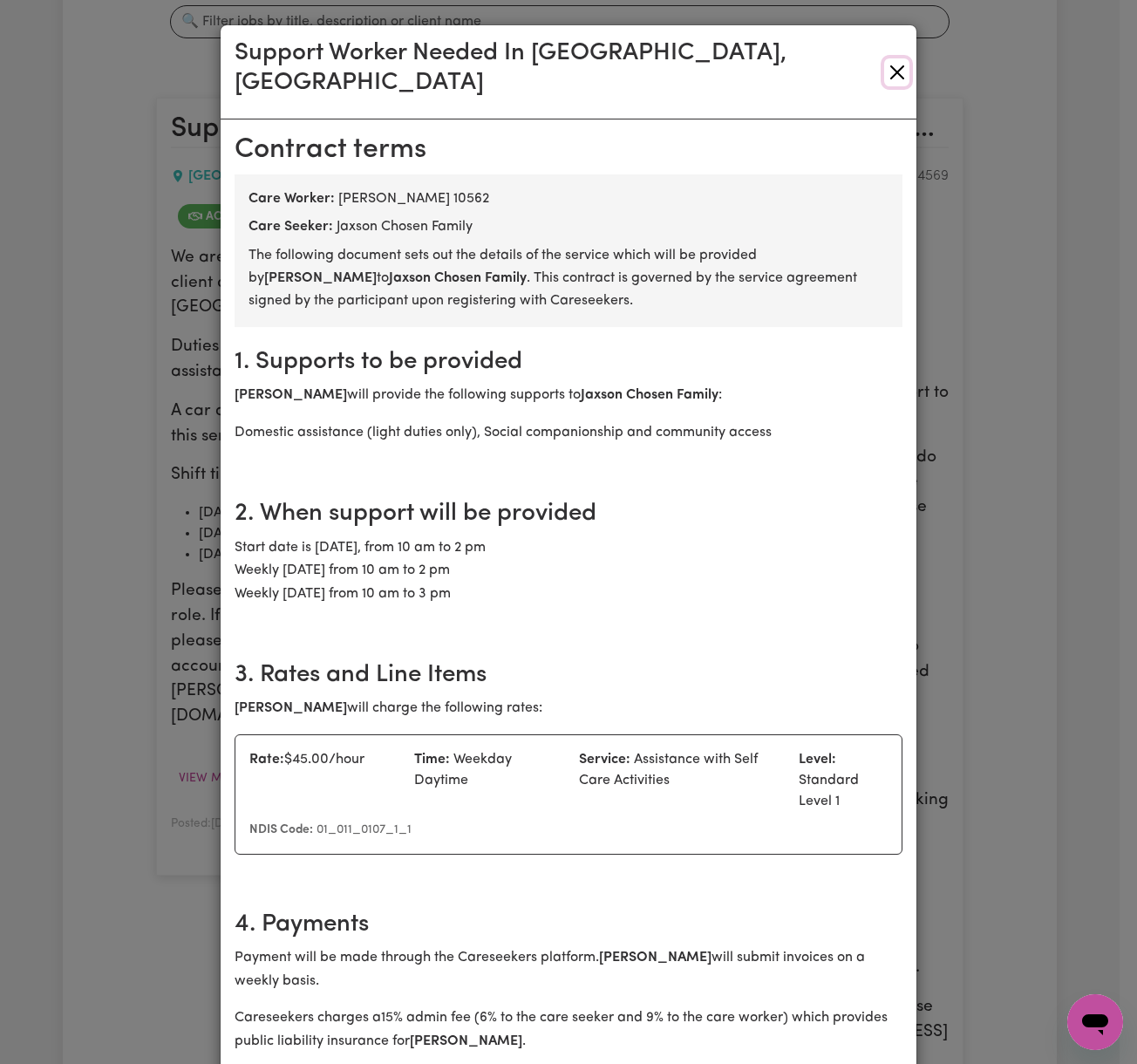
click at [892, 66] on button "Close" at bounding box center [896, 72] width 26 height 27
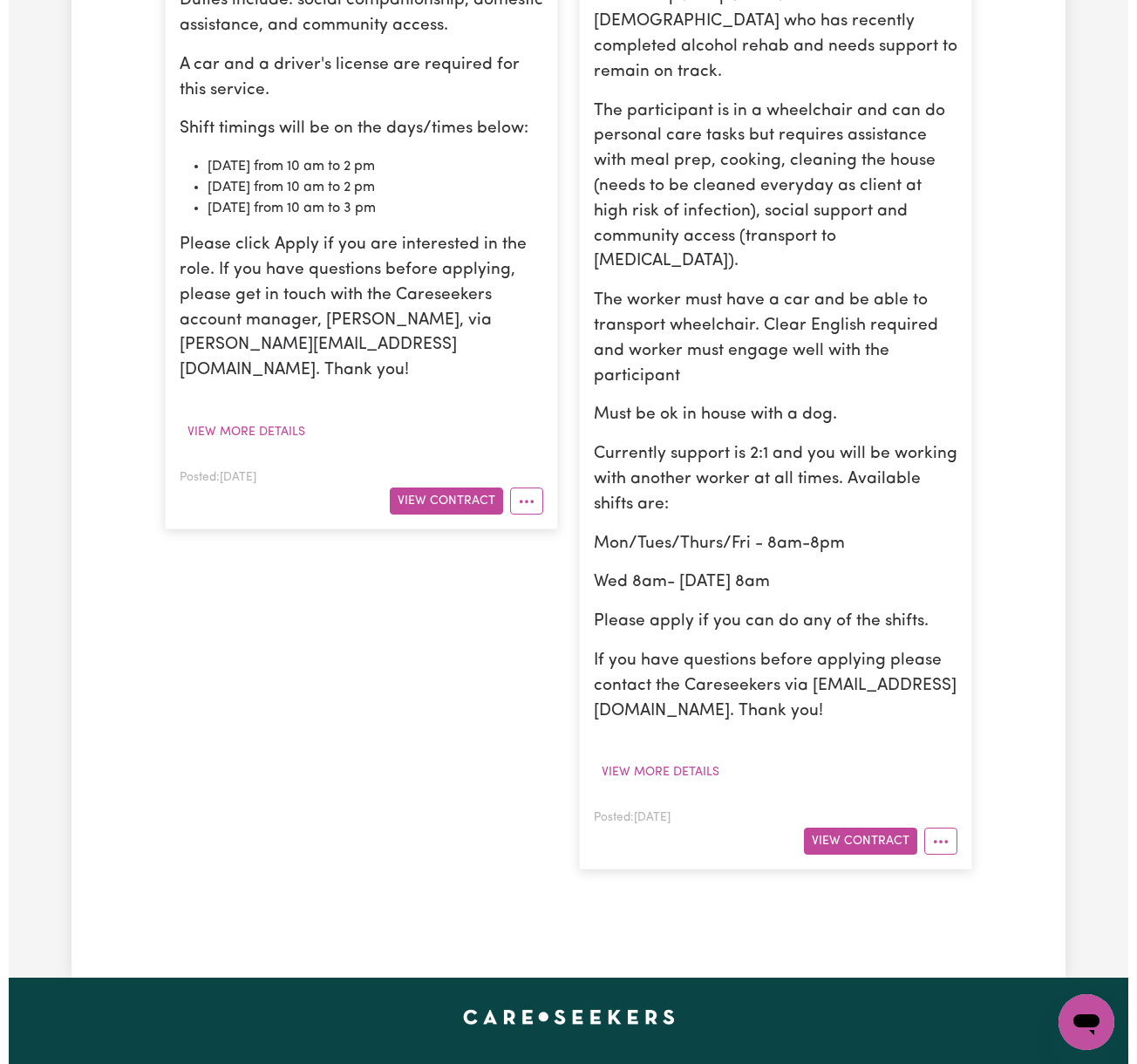
scroll to position [814, 0]
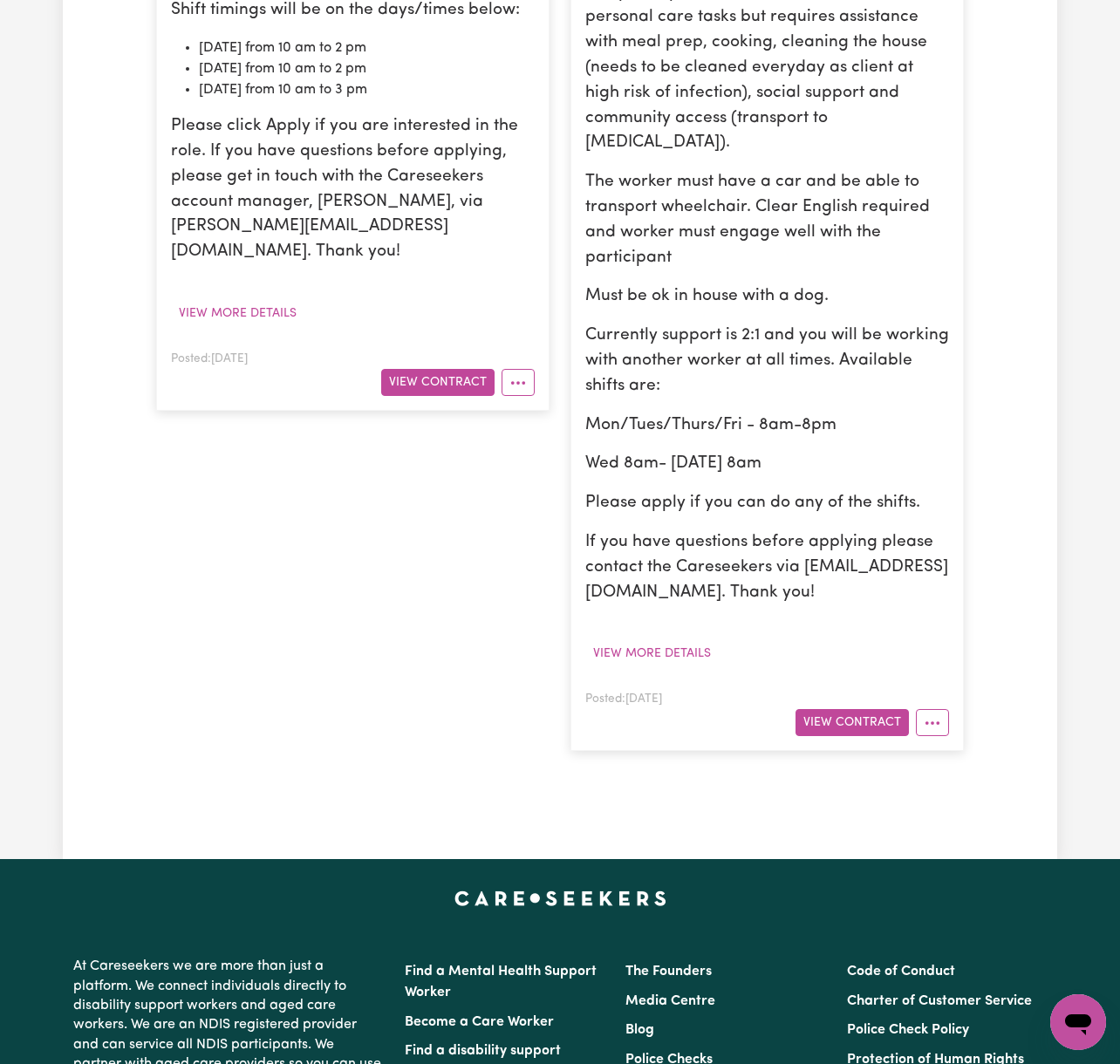
click at [840, 688] on div "Posted: [DATE] View Contract" at bounding box center [768, 712] width 364 height 48
click at [846, 709] on button "View Contract" at bounding box center [853, 722] width 114 height 27
